Goal: Task Accomplishment & Management: Use online tool/utility

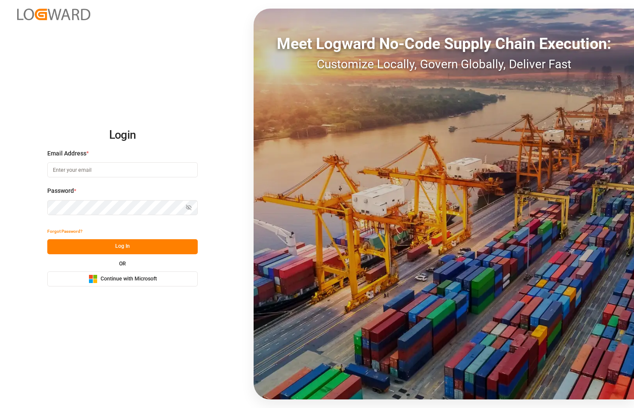
click at [121, 171] on input at bounding box center [122, 170] width 150 height 15
type input "[PERSON_NAME][EMAIL_ADDRESS][PERSON_NAME][DOMAIN_NAME]"
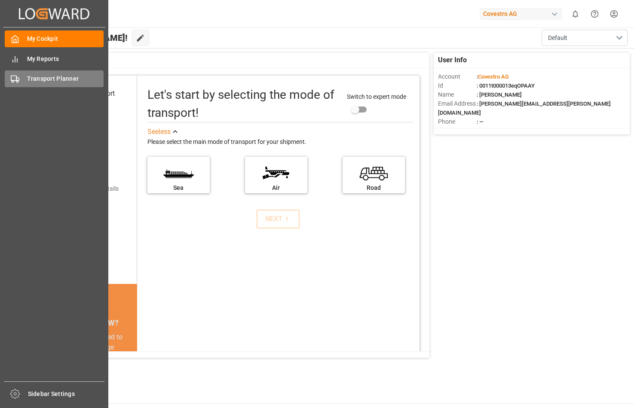
click at [22, 78] on div "Transport Planner Transport Planner" at bounding box center [54, 79] width 99 height 17
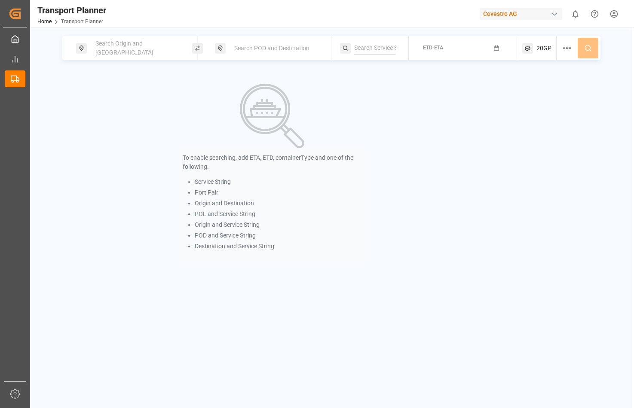
click at [122, 48] on span "Search Origin and [GEOGRAPHIC_DATA]" at bounding box center [124, 48] width 58 height 16
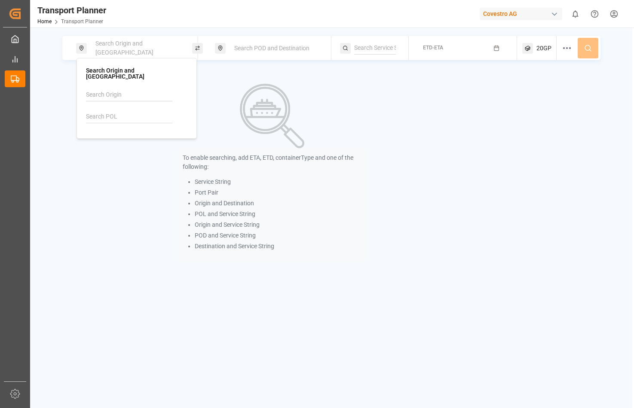
click at [124, 47] on span "Search Origin and [GEOGRAPHIC_DATA]" at bounding box center [124, 48] width 58 height 16
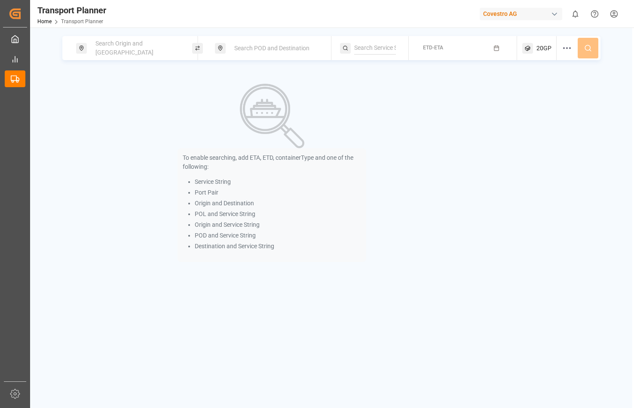
click at [116, 50] on span "Search Origin and [GEOGRAPHIC_DATA]" at bounding box center [124, 48] width 58 height 16
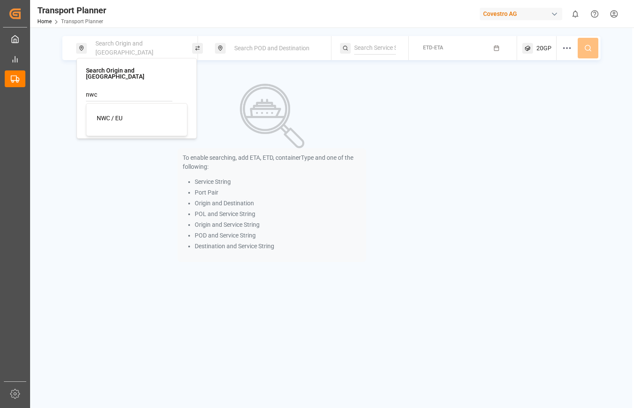
click at [107, 115] on span "NWC / EU" at bounding box center [110, 118] width 26 height 7
type input "NWC / EU"
click at [275, 49] on span "Search POD and Destination" at bounding box center [271, 48] width 75 height 7
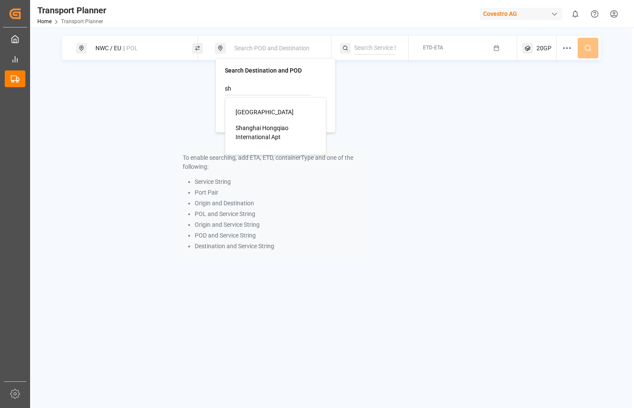
type input "s"
click at [262, 116] on input at bounding box center [268, 110] width 86 height 13
click at [250, 147] on div "[GEOGRAPHIC_DATA]" at bounding box center [265, 143] width 58 height 9
type input "CNSHA"
click at [412, 79] on div "To enable searching, add ETA, ETD, containerType and one of the following: Serv…" at bounding box center [272, 173] width 420 height 204
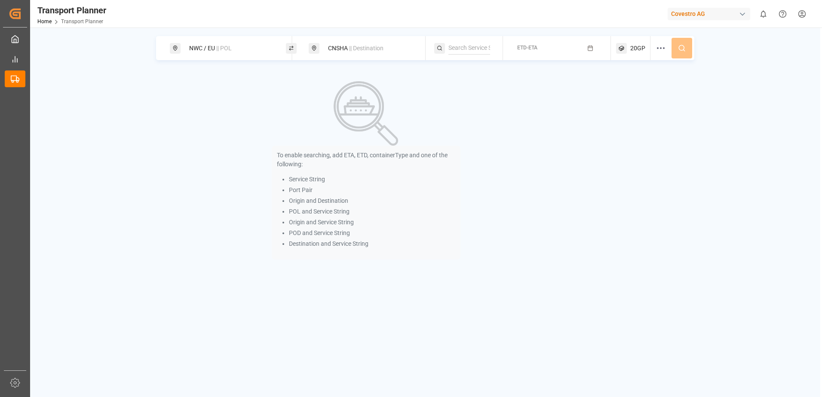
click at [590, 49] on icon "button" at bounding box center [590, 48] width 6 height 6
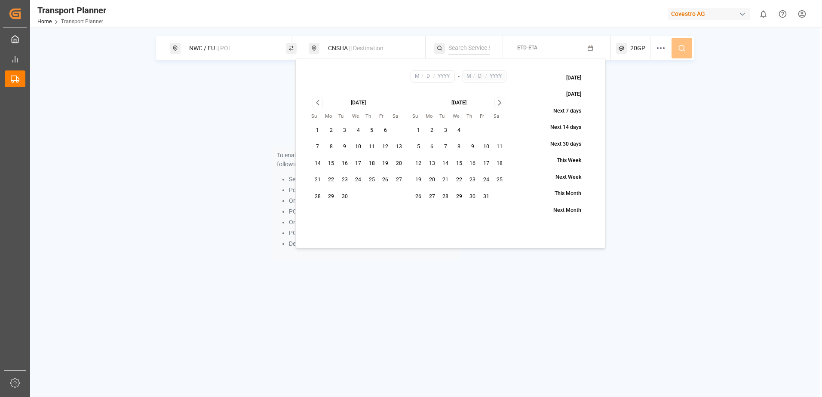
click at [321, 147] on button "7" at bounding box center [318, 147] width 14 height 14
type input "9"
type input "7"
type input "2025"
click at [498, 103] on icon "Go to next month" at bounding box center [500, 103] width 10 height 10
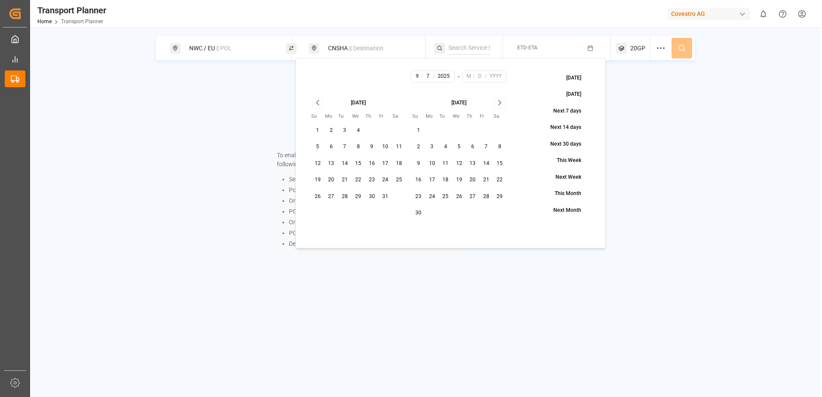
click at [498, 103] on icon "Go to next month" at bounding box center [500, 103] width 10 height 10
drag, startPoint x: 460, startPoint y: 197, endPoint x: 639, endPoint y: 120, distance: 195.5
click at [460, 196] on button "31" at bounding box center [459, 197] width 14 height 14
type input "12"
type input "31"
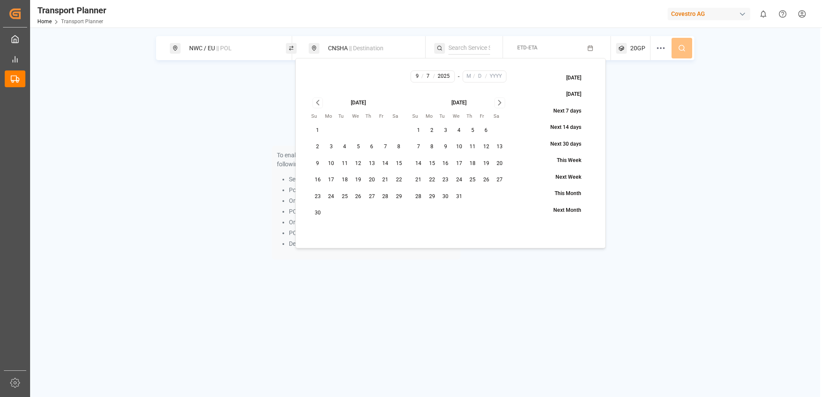
type input "2025"
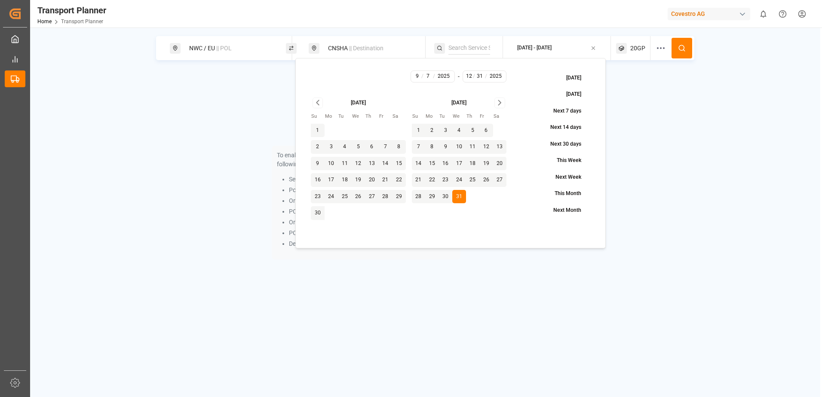
drag, startPoint x: 698, startPoint y: 122, endPoint x: 676, endPoint y: 57, distance: 68.4
click at [634, 120] on div "NWC / [GEOGRAPHIC_DATA] || POL CNSHA || Destination [DATE] - [DATE] 20GP To ena…" at bounding box center [425, 152] width 790 height 233
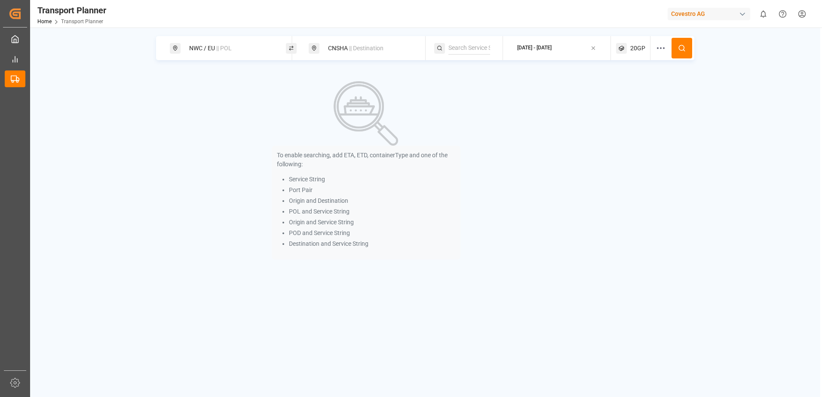
click at [634, 48] on icon at bounding box center [682, 48] width 8 height 8
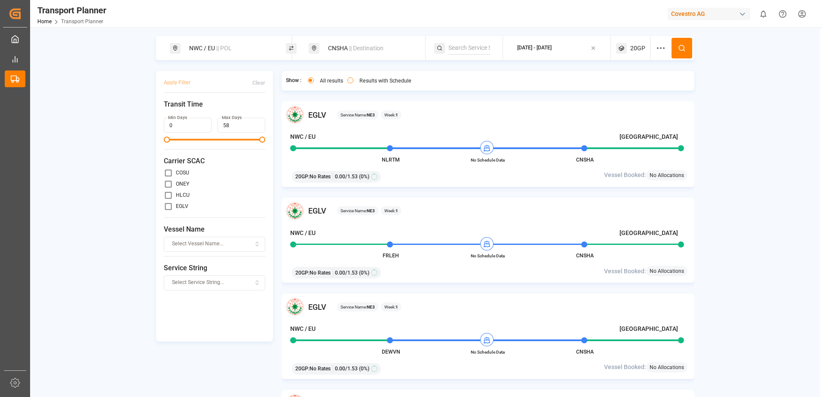
click at [229, 52] on div "NWC / EU || POL" at bounding box center [230, 48] width 93 height 16
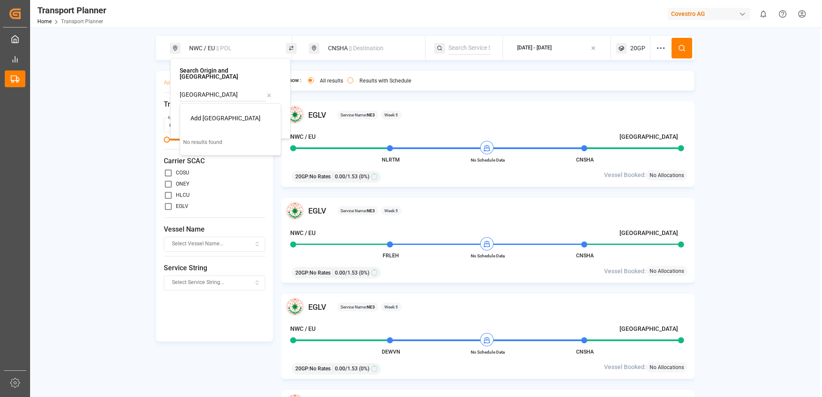
click at [237, 91] on input "[GEOGRAPHIC_DATA]" at bounding box center [223, 95] width 86 height 13
click at [288, 97] on div "Search Origin and POL [GEOGRAPHIC_DATA]" at bounding box center [230, 98] width 120 height 81
click at [236, 111] on input at bounding box center [223, 117] width 86 height 13
drag, startPoint x: 215, startPoint y: 88, endPoint x: 145, endPoint y: 84, distance: 70.2
click at [145, 84] on body "Created by potrace 1.15, written by [PERSON_NAME] [DATE]-[DATE] Created by potr…" at bounding box center [411, 198] width 822 height 397
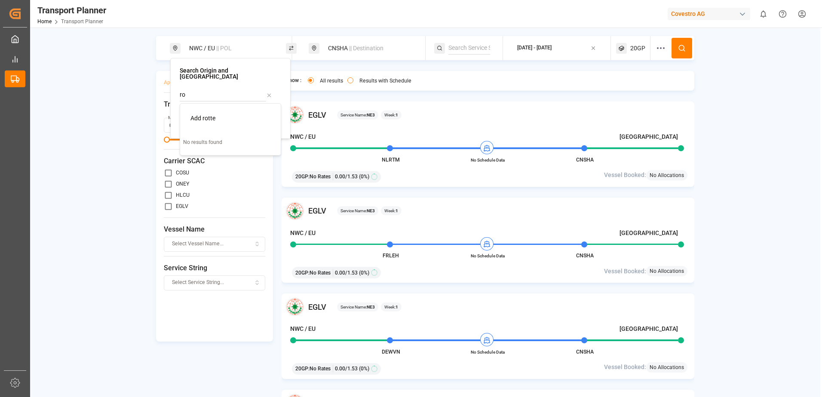
type input "r"
click at [210, 111] on input at bounding box center [223, 117] width 86 height 13
click at [218, 136] on span "NLRTM" at bounding box center [212, 140] width 21 height 9
type input "NLRTM"
click at [634, 40] on button at bounding box center [682, 48] width 21 height 21
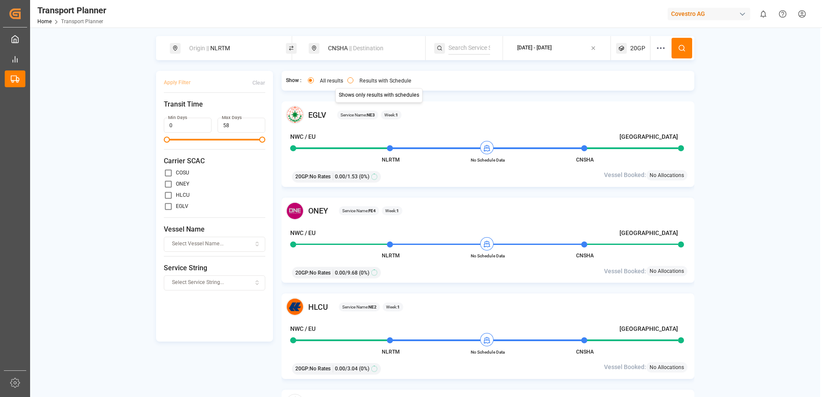
click at [350, 80] on button "Results with Schedule" at bounding box center [350, 80] width 6 height 6
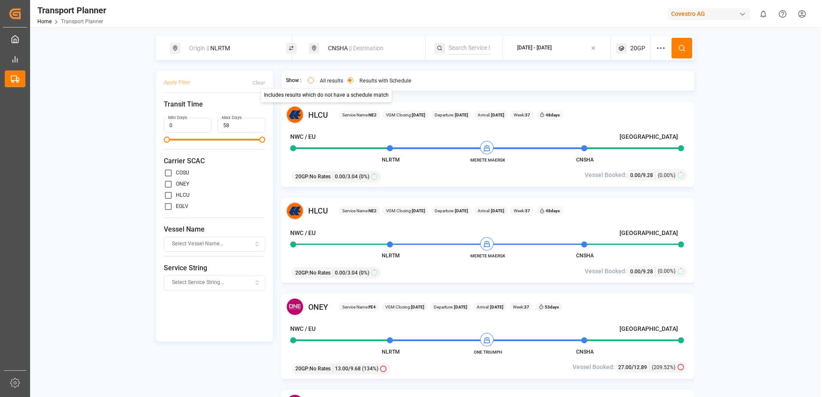
click at [310, 82] on button "All results" at bounding box center [311, 80] width 6 height 6
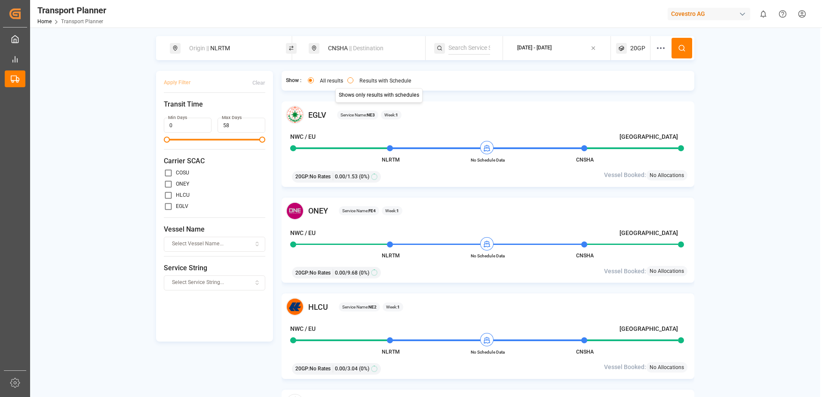
click at [350, 79] on button "Results with Schedule" at bounding box center [350, 80] width 6 height 6
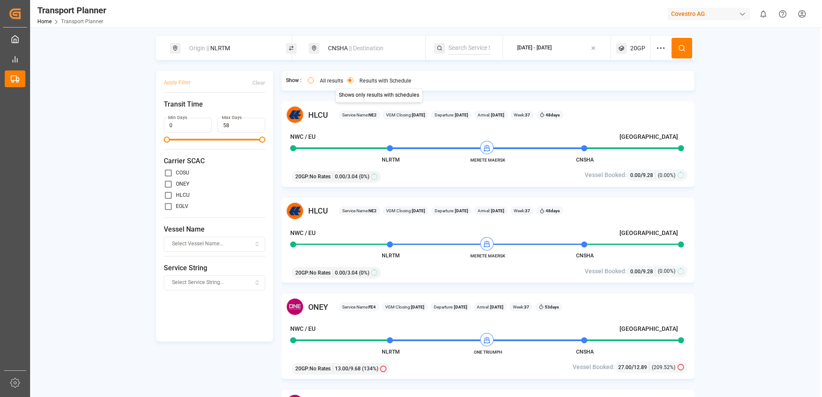
click at [335, 50] on div "CNSHA || Destination" at bounding box center [369, 48] width 93 height 16
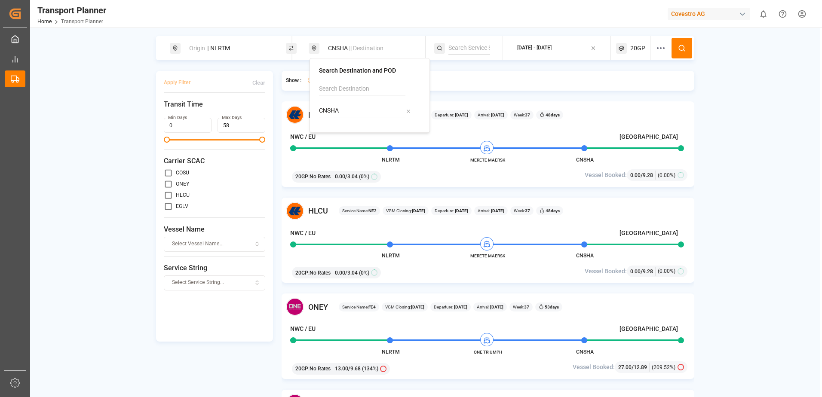
drag, startPoint x: 345, startPoint y: 114, endPoint x: 295, endPoint y: 109, distance: 51.0
click at [295, 109] on body "Created by potrace 1.15, written by [PERSON_NAME] [DATE]-[DATE] Created by potr…" at bounding box center [411, 198] width 822 height 397
type input "C"
click at [364, 83] on input at bounding box center [362, 89] width 86 height 13
click at [372, 112] on div "[GEOGRAPHIC_DATA]" at bounding box center [371, 112] width 83 height 9
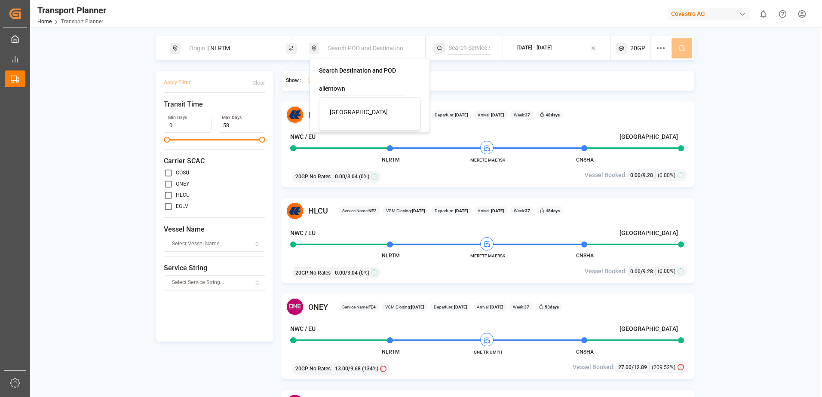
type input "[GEOGRAPHIC_DATA]"
click at [634, 77] on div "Origin || NLRTM POD || [GEOGRAPHIC_DATA] [DATE] - [DATE] 20GP Apply Filter Clea…" at bounding box center [425, 227] width 790 height 383
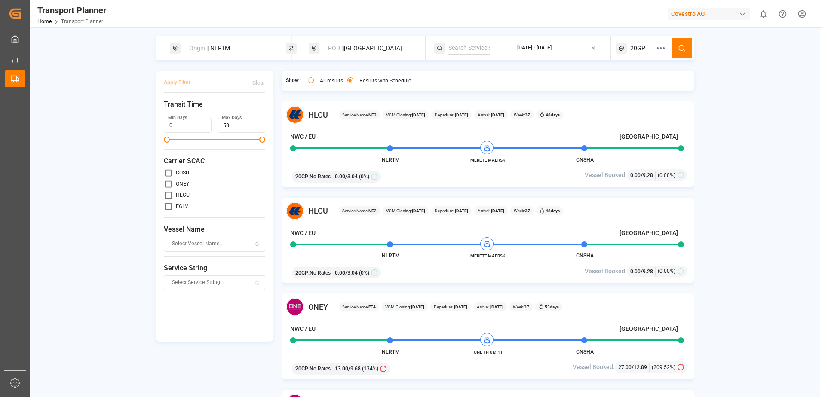
click at [634, 48] on icon at bounding box center [682, 48] width 8 height 8
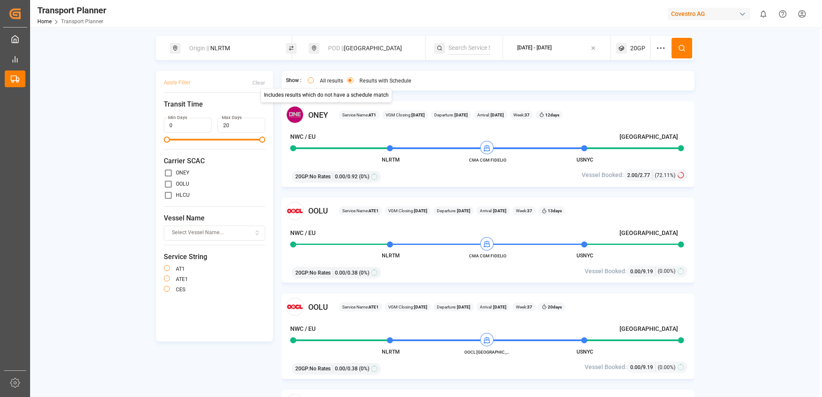
click at [311, 80] on button "All results" at bounding box center [311, 80] width 6 height 6
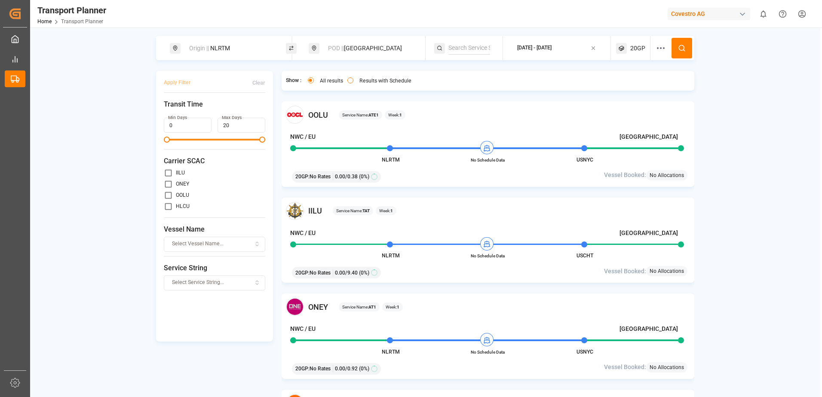
drag, startPoint x: 548, startPoint y: 48, endPoint x: 555, endPoint y: 54, distance: 9.4
click at [548, 48] on div "[DATE] - [DATE]" at bounding box center [534, 48] width 34 height 8
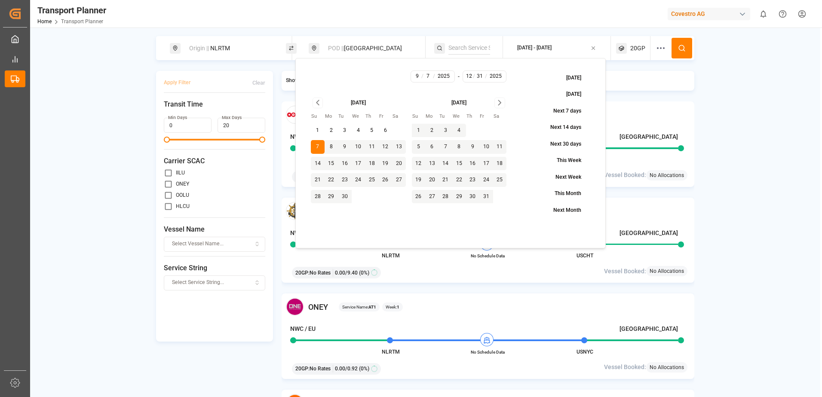
click at [500, 102] on icon "Go to next month" at bounding box center [499, 103] width 3 height 5
click at [498, 178] on button "27" at bounding box center [500, 180] width 14 height 14
type input "27"
click at [634, 105] on div "Origin || NLRTM POD || [GEOGRAPHIC_DATA] [DATE] - [DATE] 20GP Apply Filter Clea…" at bounding box center [425, 227] width 790 height 383
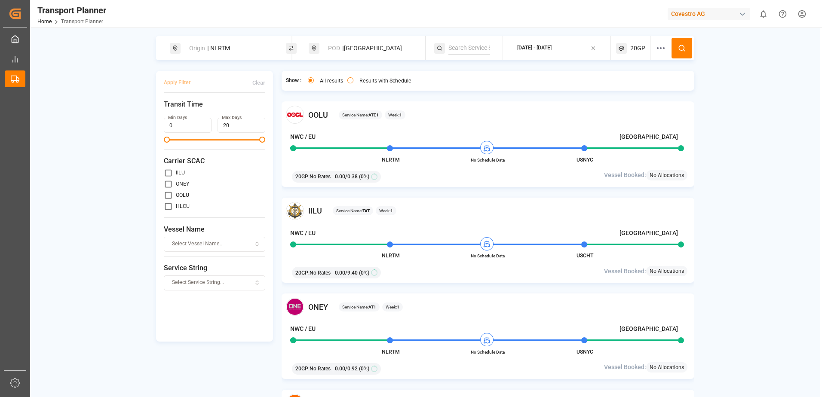
click at [634, 49] on icon at bounding box center [682, 48] width 8 height 8
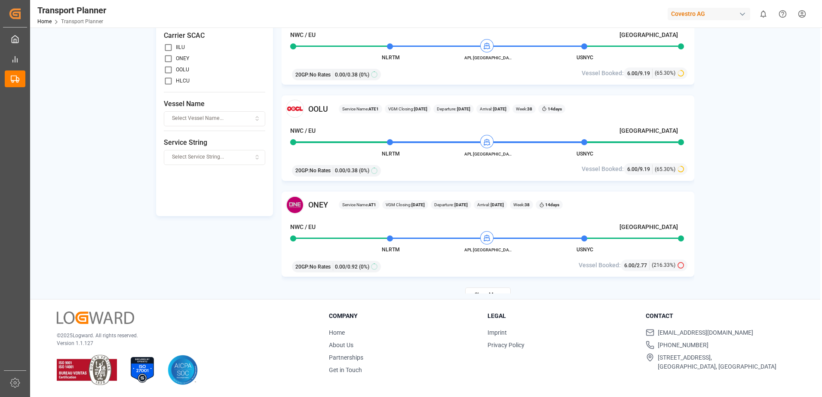
scroll to position [1619, 0]
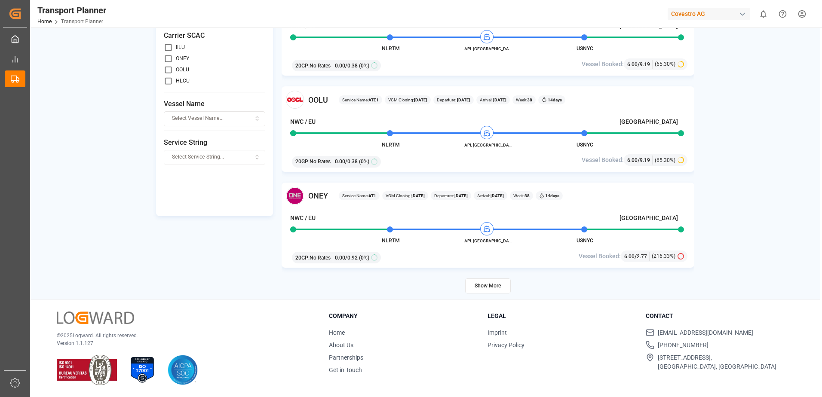
click at [486, 284] on button "Show More" at bounding box center [488, 286] width 46 height 15
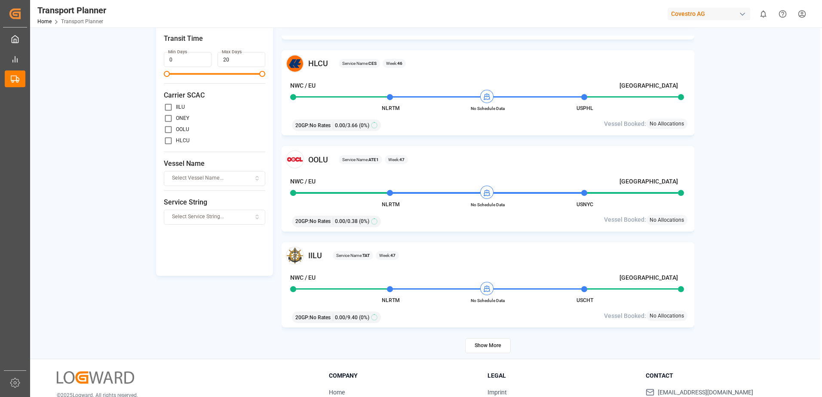
scroll to position [0, 0]
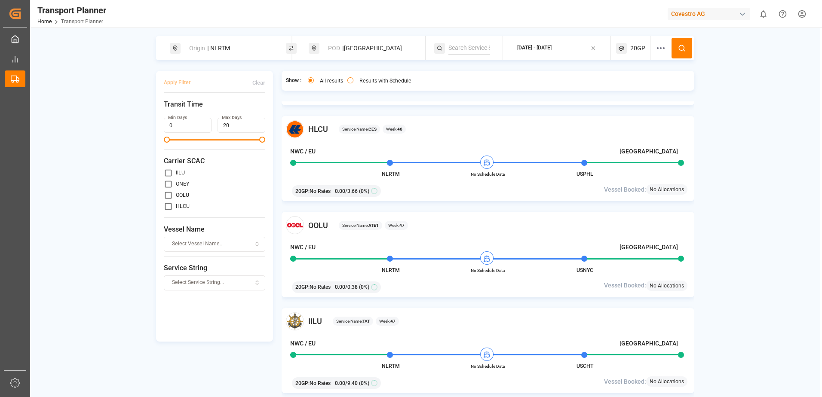
click at [552, 51] on div "[DATE] - [DATE]" at bounding box center [534, 48] width 34 height 8
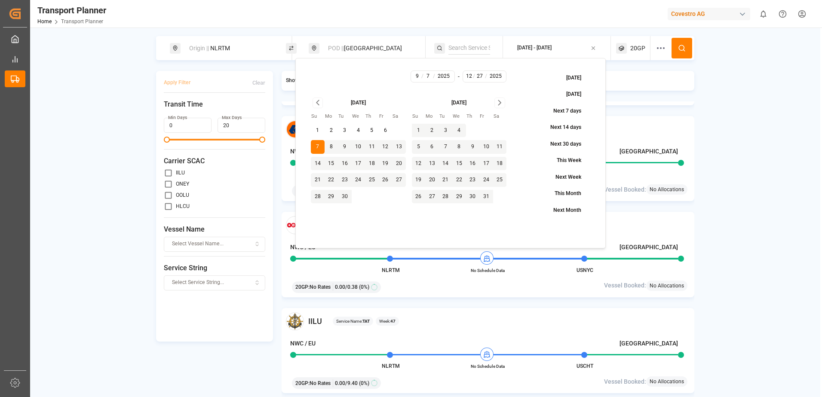
click at [497, 104] on icon "Go to next month" at bounding box center [500, 103] width 10 height 10
click at [499, 98] on icon "Go to next month" at bounding box center [500, 103] width 10 height 10
click at [459, 199] on button "31" at bounding box center [459, 197] width 14 height 14
type input "31"
click at [634, 90] on div "Origin || NLRTM POD || [GEOGRAPHIC_DATA] [DATE] - [DATE] 20GP Apply Filter Clea…" at bounding box center [425, 227] width 790 height 383
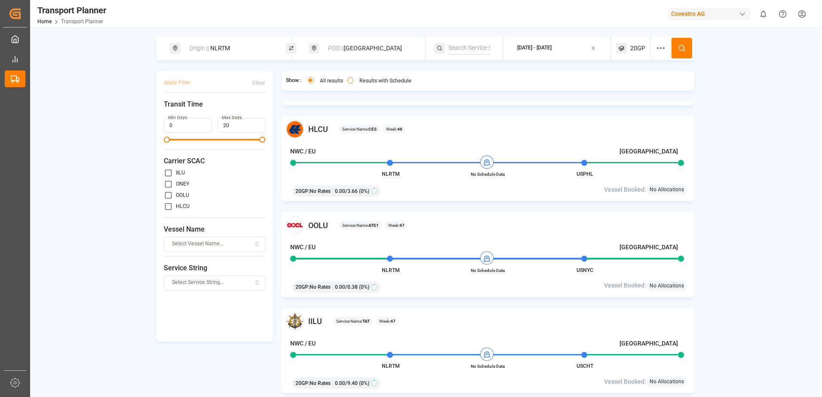
click at [634, 46] on circle at bounding box center [681, 47] width 5 height 5
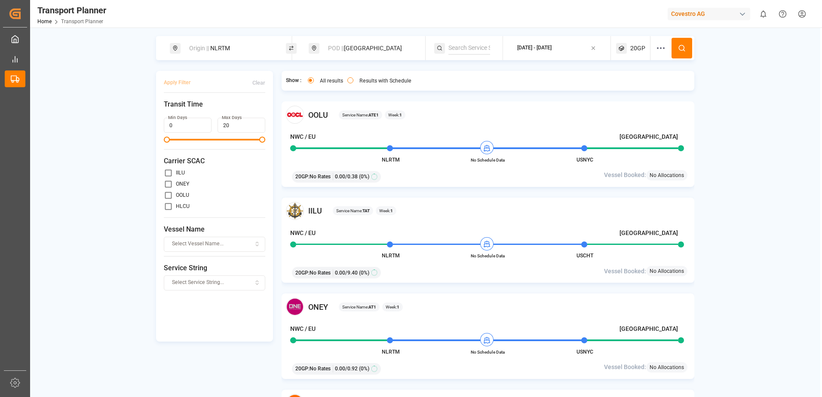
click at [634, 109] on div "Origin || NLRTM POD || [GEOGRAPHIC_DATA] [DATE] - [DATE] 20GP Apply Filter Clea…" at bounding box center [425, 227] width 790 height 383
click at [346, 46] on div "POD || [GEOGRAPHIC_DATA]" at bounding box center [369, 48] width 93 height 16
click at [351, 111] on span "Wilmington" at bounding box center [345, 112] width 30 height 7
type input "Wilmington"
click at [634, 83] on div "Origin || NLRTM POD || [GEOGRAPHIC_DATA] [DATE] - [DATE] 20GP Apply Filter Clea…" at bounding box center [425, 227] width 790 height 383
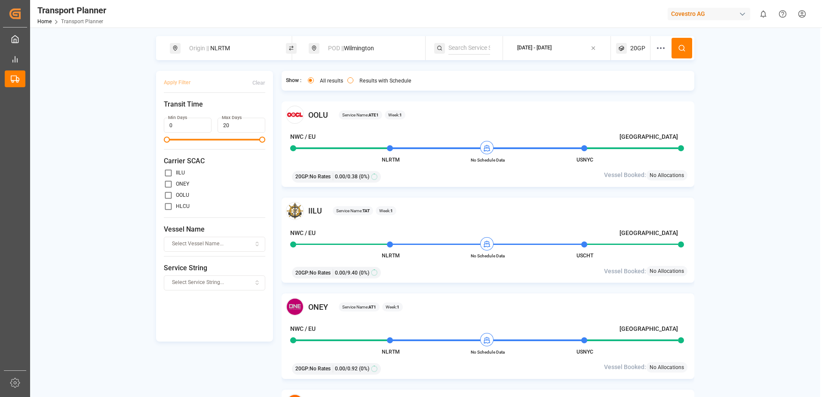
click at [634, 46] on icon at bounding box center [682, 48] width 8 height 8
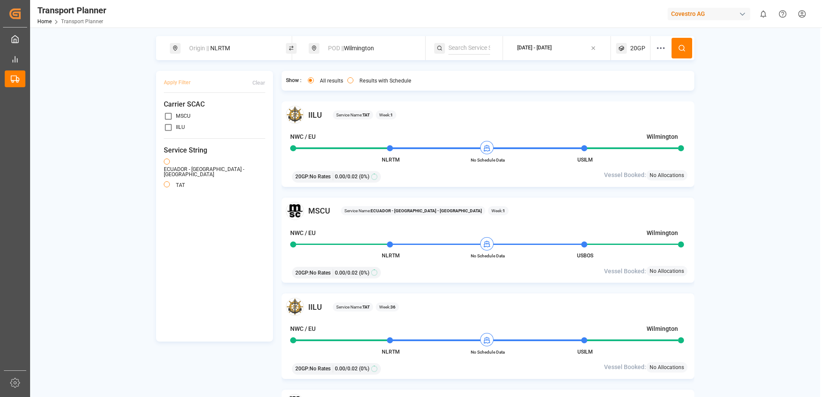
click at [632, 52] on span "20GP" at bounding box center [637, 48] width 15 height 9
click at [634, 109] on div "Origin || NLRTM POD || [GEOGRAPHIC_DATA] [DATE] - [DATE] 20GP Apply Filter Clea…" at bounding box center [425, 227] width 790 height 383
click at [577, 51] on button "[DATE] - [DATE]" at bounding box center [557, 48] width 98 height 17
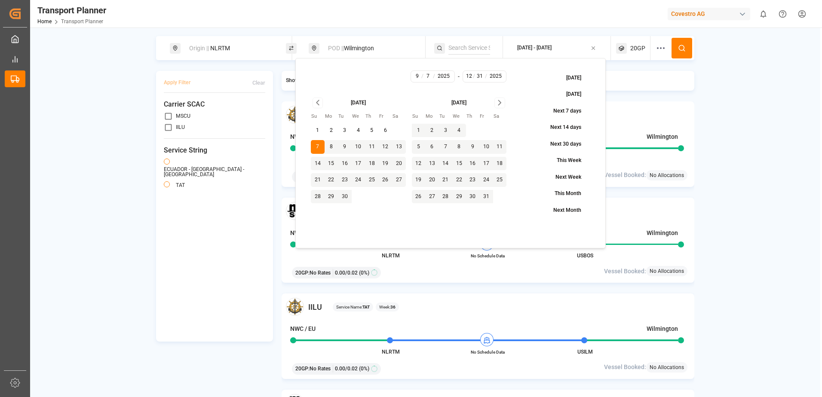
click at [500, 101] on icon "Go to next month" at bounding box center [499, 103] width 3 height 5
click at [474, 181] on button "25" at bounding box center [473, 180] width 14 height 14
type input "25"
click at [634, 94] on div "Origin || NLRTM POD || [GEOGRAPHIC_DATA] [DATE] - [DATE] 20GP Apply Filter Clea…" at bounding box center [425, 227] width 790 height 383
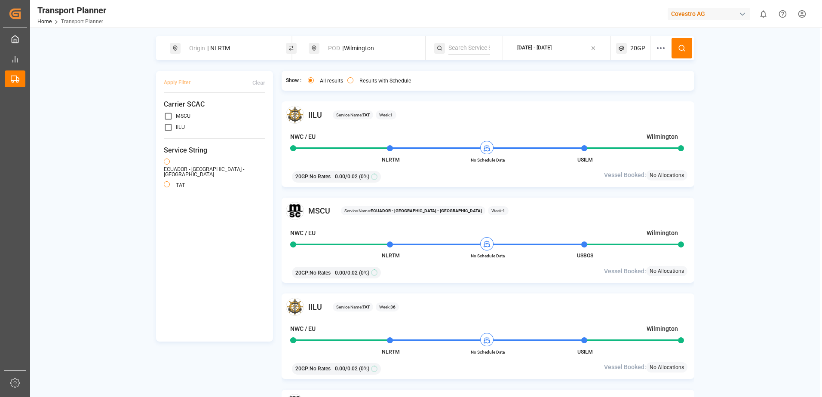
click at [634, 49] on icon at bounding box center [682, 48] width 8 height 8
click at [634, 85] on div "Origin || NLRTM POD || [GEOGRAPHIC_DATA] [DATE] - [DATE] 20GP Apply Filter Clea…" at bounding box center [425, 227] width 790 height 383
click at [634, 52] on span "20GP" at bounding box center [637, 48] width 15 height 9
click at [634, 92] on icon "button" at bounding box center [661, 89] width 6 height 6
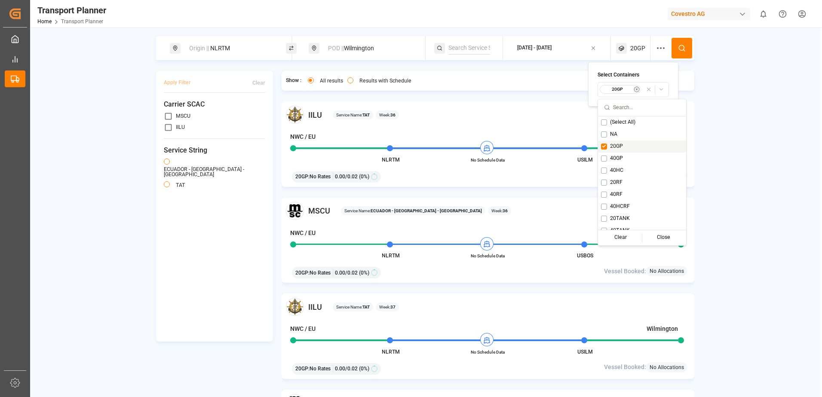
click at [606, 147] on button "Suggestions" at bounding box center [604, 147] width 6 height 6
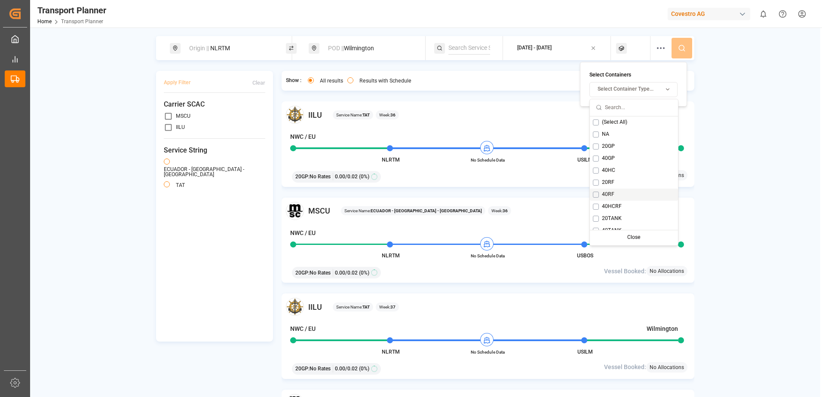
click at [599, 194] on div "40RF" at bounding box center [634, 195] width 88 height 12
click at [604, 207] on button "Suggestions" at bounding box center [604, 207] width 6 height 6
drag, startPoint x: 744, startPoint y: 222, endPoint x: 713, endPoint y: 86, distance: 139.3
click at [634, 221] on div "Origin || NLRTM POD || [GEOGRAPHIC_DATA] [DATE] - [DATE] 40RF Apply Filter Clea…" at bounding box center [425, 227] width 790 height 383
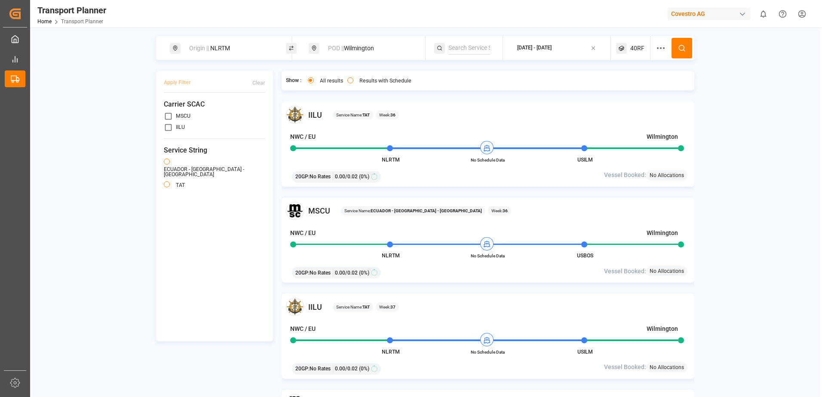
click at [634, 52] on icon at bounding box center [682, 48] width 8 height 8
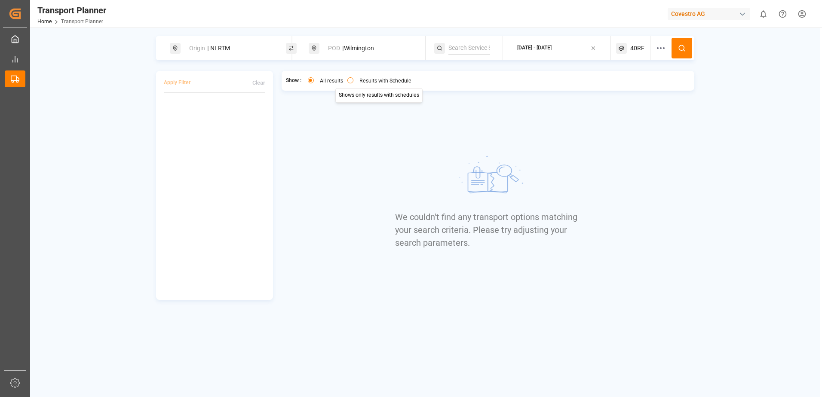
click at [350, 83] on button "Results with Schedule" at bounding box center [350, 80] width 6 height 6
click at [310, 82] on button "All results" at bounding box center [311, 80] width 6 height 6
click at [634, 118] on div "Origin || NLRTM POD || [GEOGRAPHIC_DATA] [DATE] - [DATE] 40RF Apply Filter Clea…" at bounding box center [425, 168] width 790 height 264
click at [353, 82] on button "Results with Schedule" at bounding box center [350, 80] width 6 height 6
click at [312, 80] on button "All results" at bounding box center [311, 80] width 6 height 6
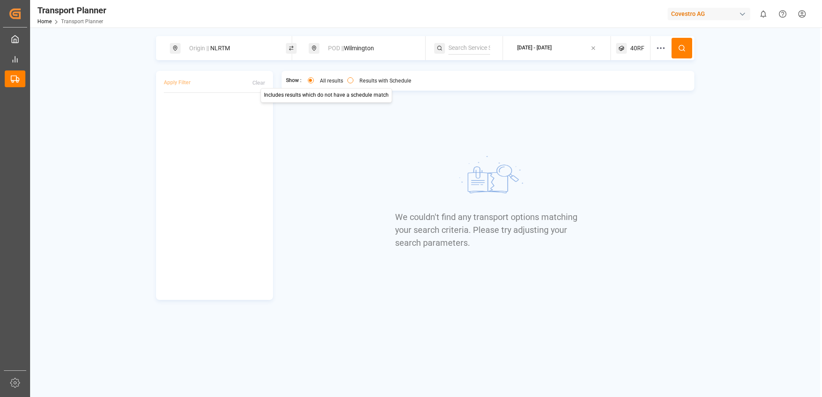
click at [235, 47] on div "Origin || NLRTM" at bounding box center [230, 48] width 93 height 16
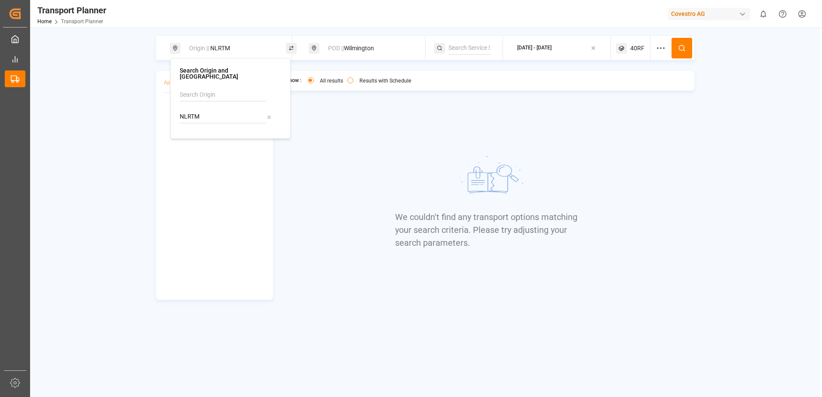
click at [270, 114] on icon at bounding box center [269, 117] width 6 height 6
click at [217, 82] on div "Search Origin and [GEOGRAPHIC_DATA]" at bounding box center [230, 99] width 101 height 62
click at [218, 89] on input at bounding box center [223, 95] width 86 height 13
click at [212, 115] on span "NWC / EU" at bounding box center [203, 118] width 26 height 7
type input "NWC / EU"
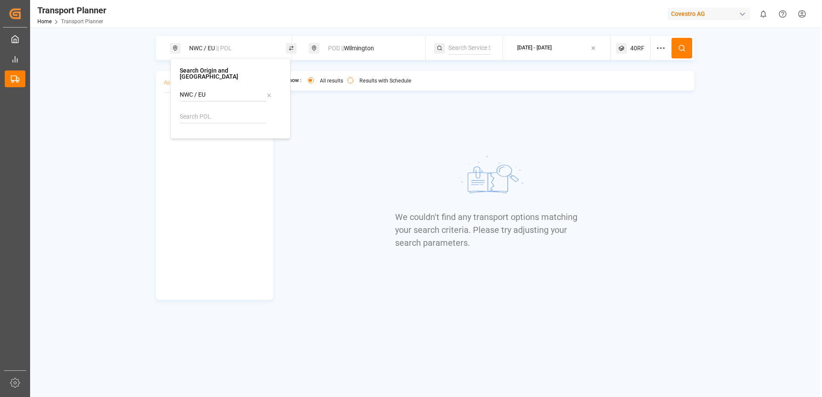
click at [634, 72] on div "NWC / EU || POL POD || [GEOGRAPHIC_DATA] [DATE] - [DATE] 40RF Apply Filter Clea…" at bounding box center [425, 168] width 790 height 264
click at [634, 46] on icon at bounding box center [682, 48] width 8 height 8
drag, startPoint x: 763, startPoint y: 199, endPoint x: 759, endPoint y: 200, distance: 4.3
click at [634, 199] on div "NWC / EU || POL POD || [GEOGRAPHIC_DATA] [DATE] - [DATE] 40RF Apply Filter Clea…" at bounding box center [425, 168] width 790 height 264
